Goal: Task Accomplishment & Management: Manage account settings

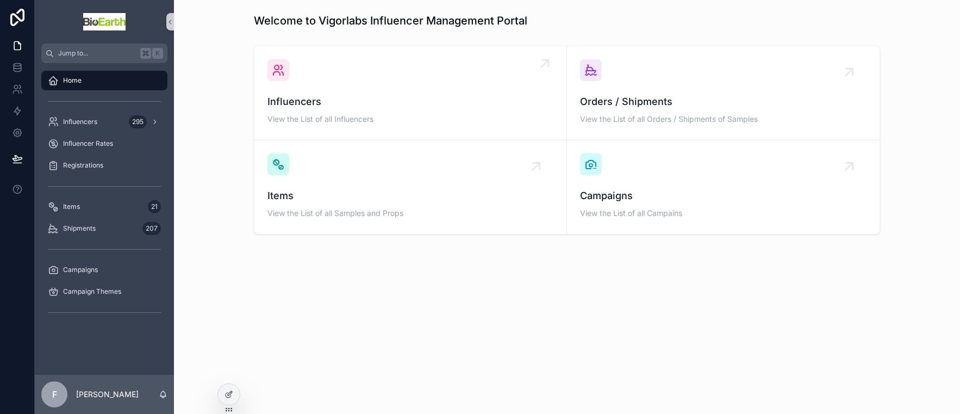
click at [313, 115] on span "View the List of all Influencers" at bounding box center [410, 119] width 286 height 11
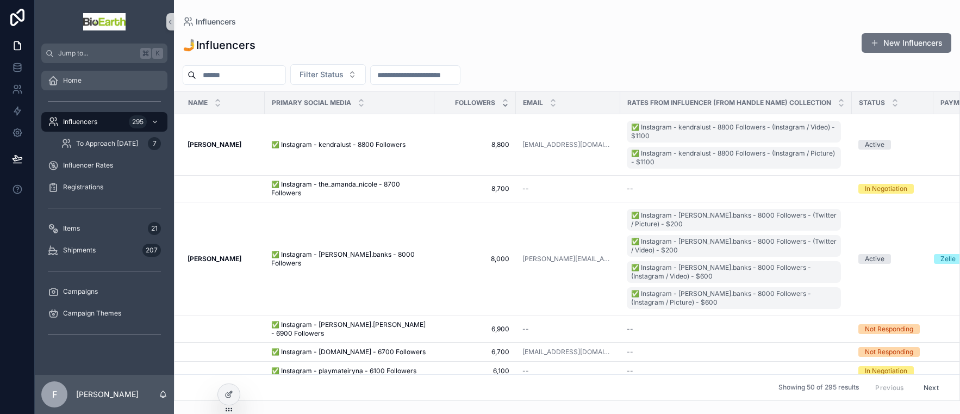
click at [76, 83] on span "Home" at bounding box center [72, 80] width 18 height 9
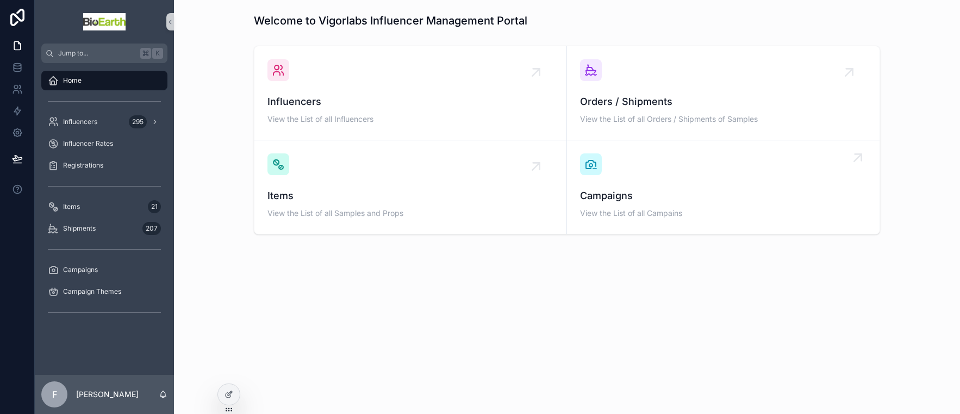
click at [618, 180] on div "Campaigns View the List of all Campains" at bounding box center [723, 186] width 286 height 67
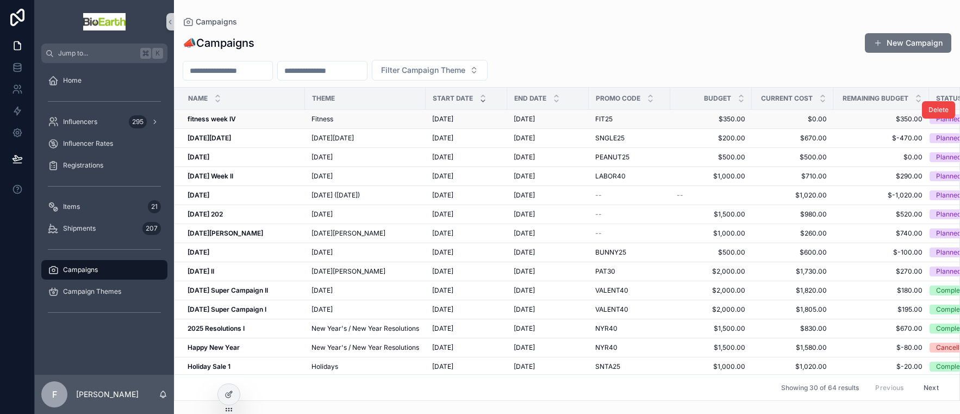
click at [216, 117] on strong "fitness week IV" at bounding box center [212, 119] width 48 height 8
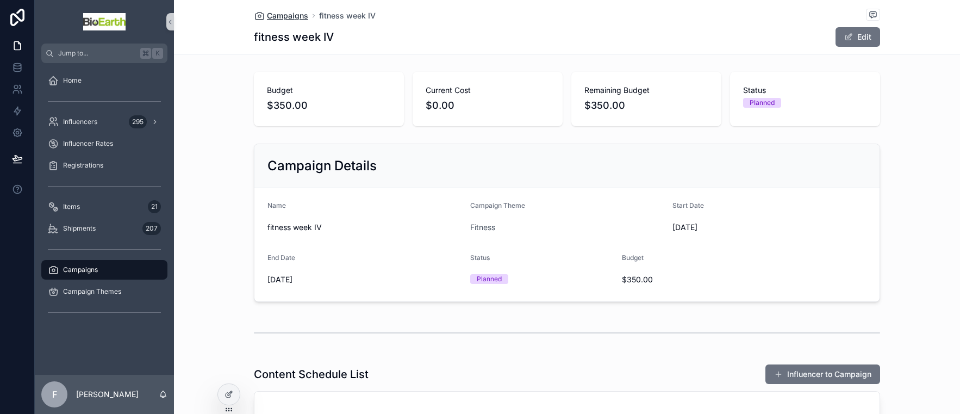
click at [287, 13] on span "Campaigns" at bounding box center [287, 15] width 41 height 11
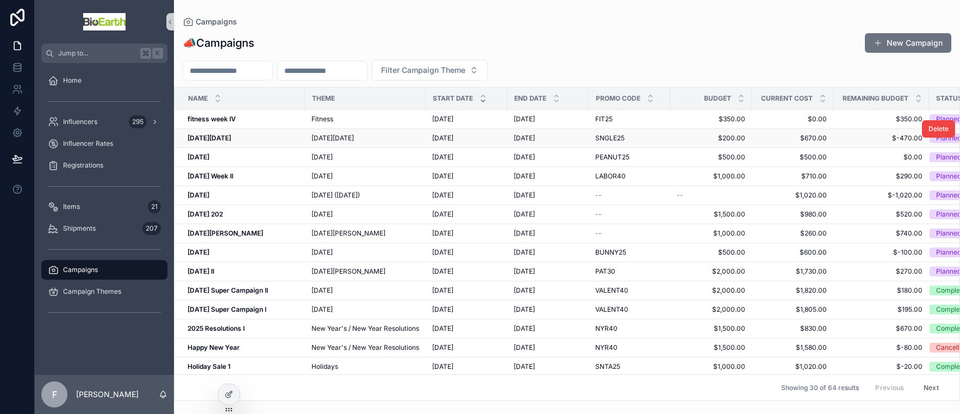
click at [225, 137] on strong "[DATE][DATE]" at bounding box center [209, 138] width 43 height 8
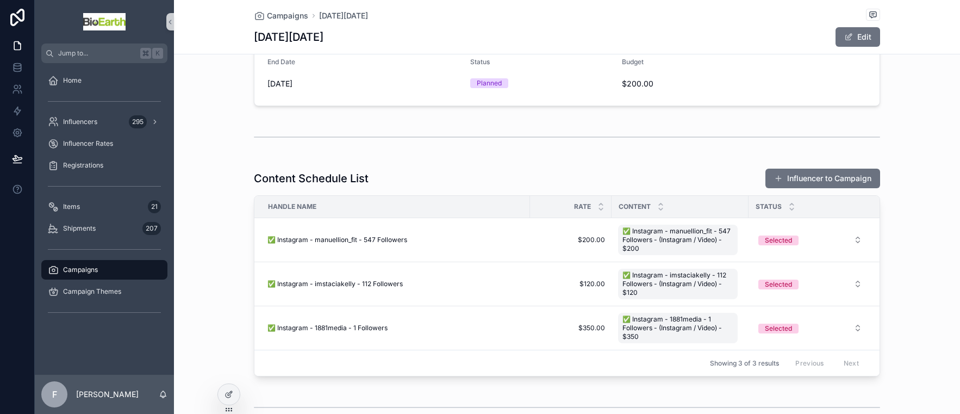
scroll to position [189, 0]
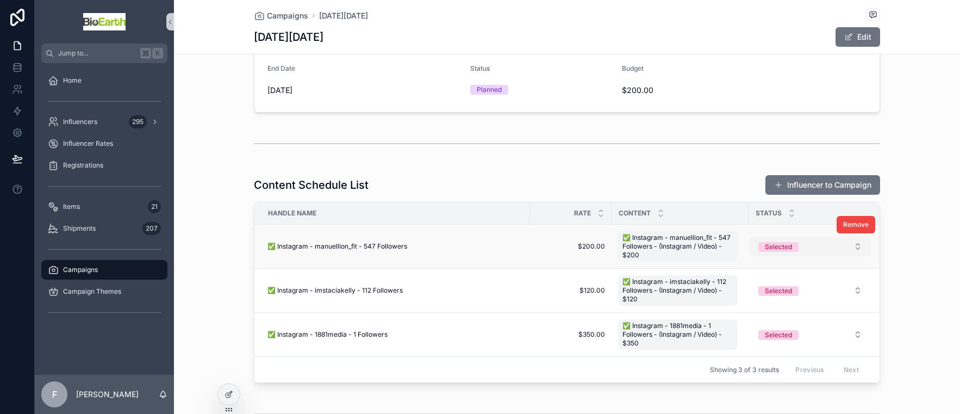
click at [770, 249] on div "Selected" at bounding box center [778, 247] width 27 height 10
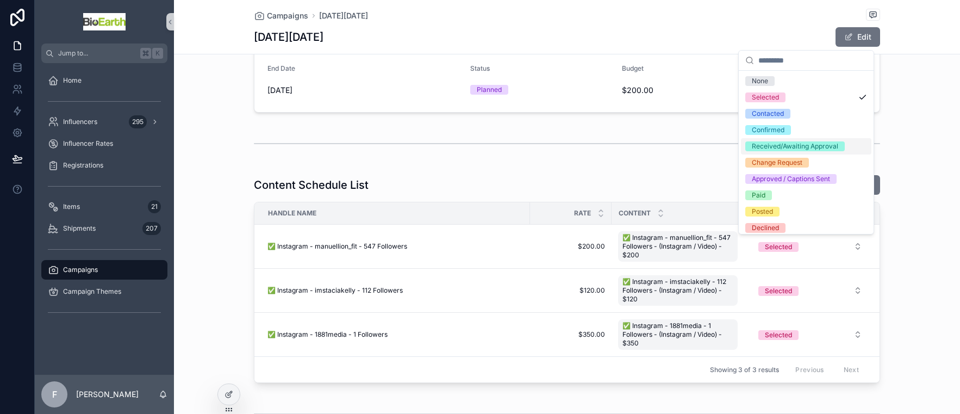
click at [818, 145] on div "Received/Awaiting Approval" at bounding box center [795, 146] width 86 height 10
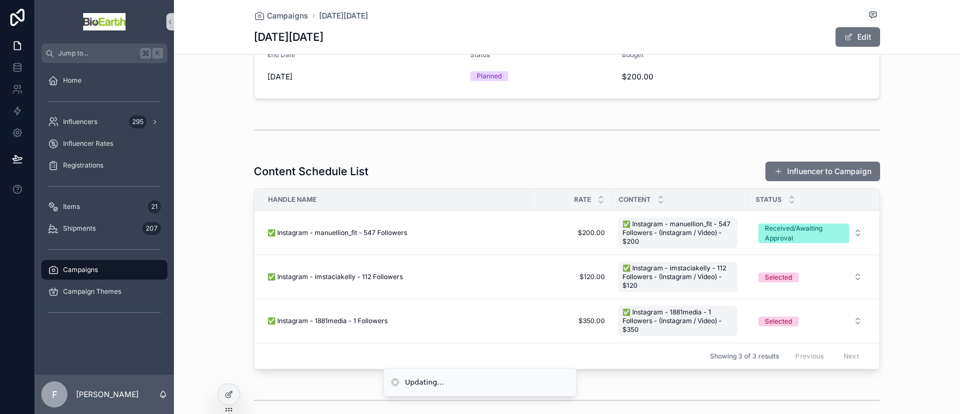
scroll to position [210, 0]
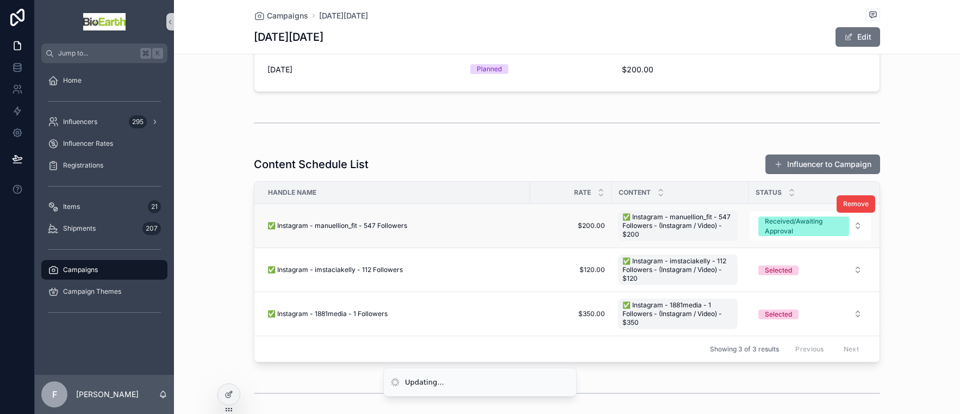
click at [311, 225] on span "✅ Instagram - manuellion_fit - 547 Followers" at bounding box center [337, 225] width 140 height 9
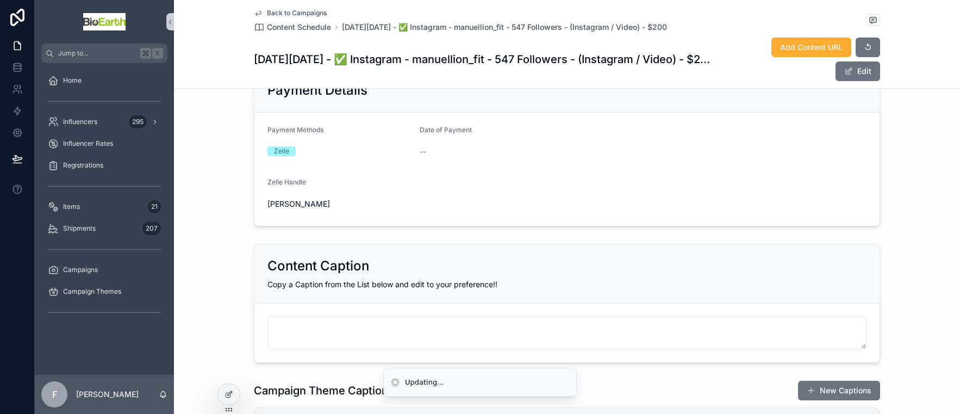
scroll to position [524, 0]
